Goal: Find contact information: Find contact information

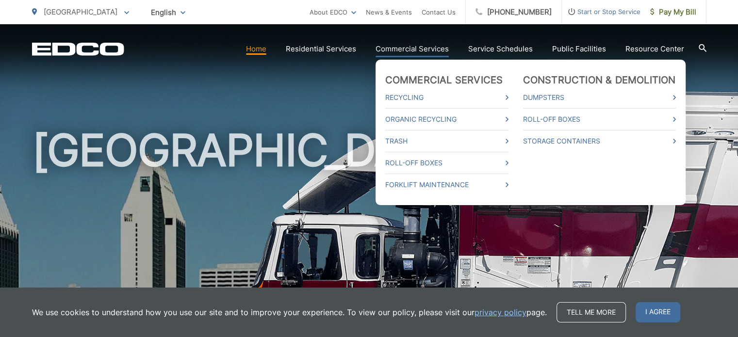
click at [427, 50] on link "Commercial Services" at bounding box center [412, 49] width 73 height 12
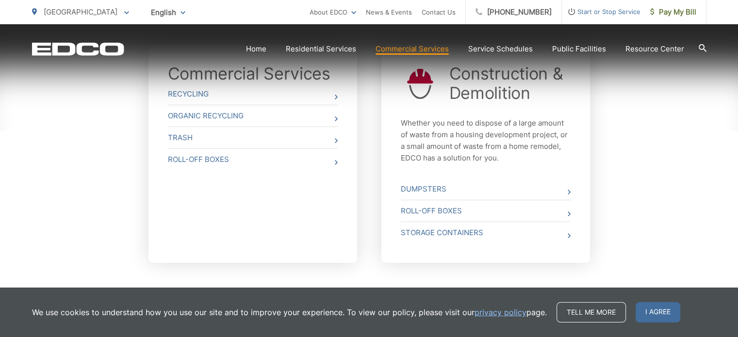
scroll to position [426, 0]
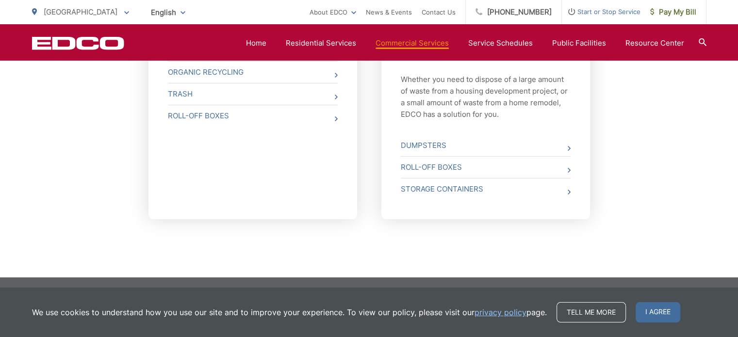
click at [0, 0] on link "Trash" at bounding box center [0, 0] width 0 height 0
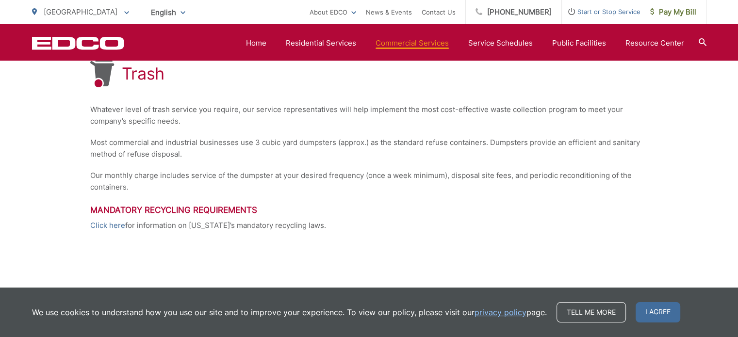
scroll to position [295, 0]
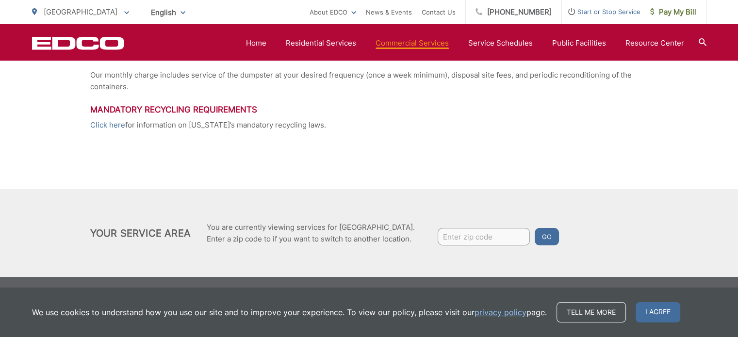
click at [655, 315] on span "I agree" at bounding box center [658, 312] width 45 height 20
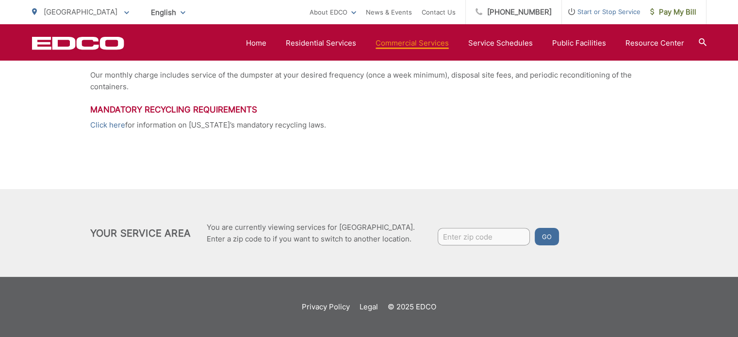
click at [495, 240] on input "Enter zip code" at bounding box center [484, 236] width 92 height 17
type input "92110"
click at [543, 229] on button "Go" at bounding box center [547, 236] width 24 height 17
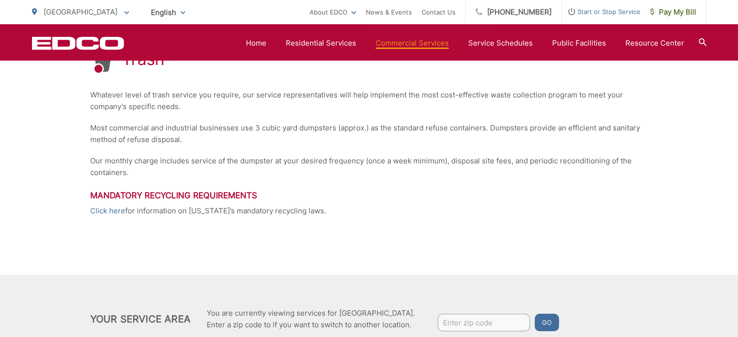
scroll to position [207, 0]
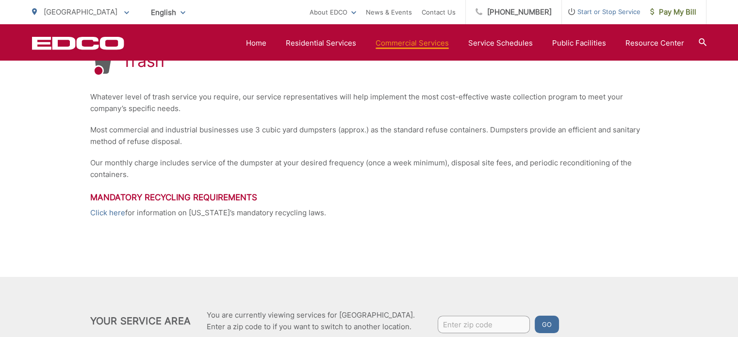
click at [449, 16] on link "Contact Us" at bounding box center [439, 12] width 34 height 12
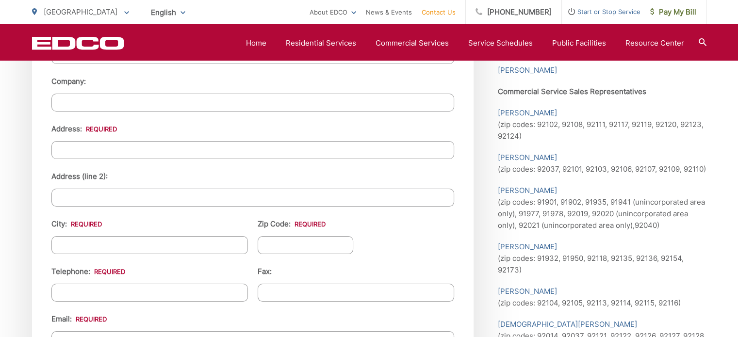
scroll to position [977, 0]
